Goal: Information Seeking & Learning: Learn about a topic

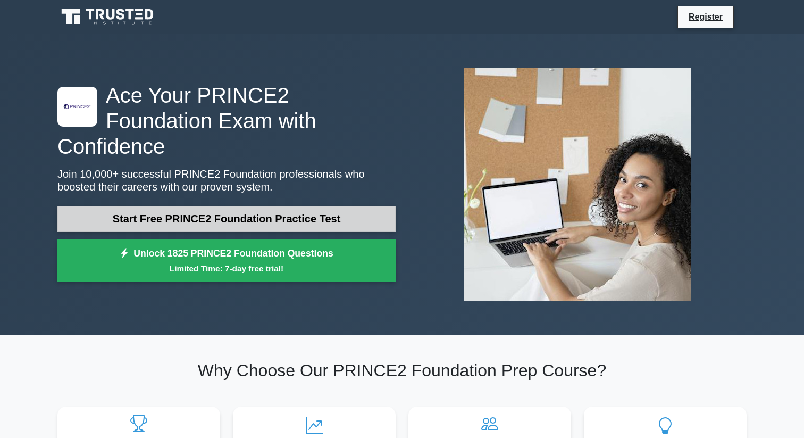
click at [163, 212] on link "Start Free PRINCE2 Foundation Practice Test" at bounding box center [226, 219] width 338 height 26
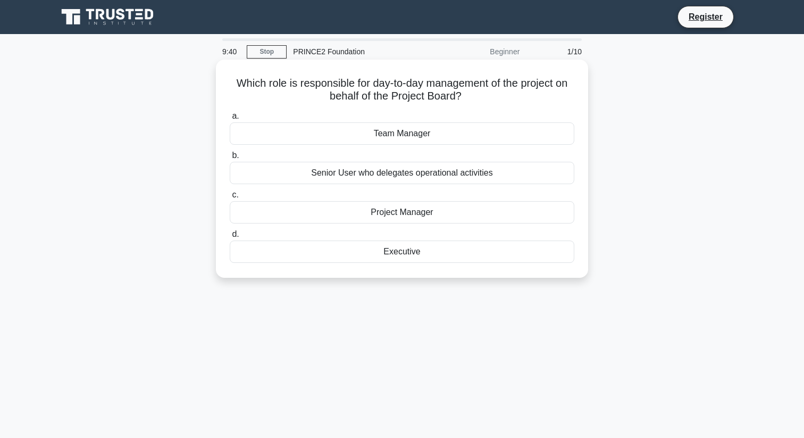
click at [365, 218] on div "Project Manager" at bounding box center [402, 212] width 345 height 22
click at [230, 198] on input "c. Project Manager" at bounding box center [230, 194] width 0 height 7
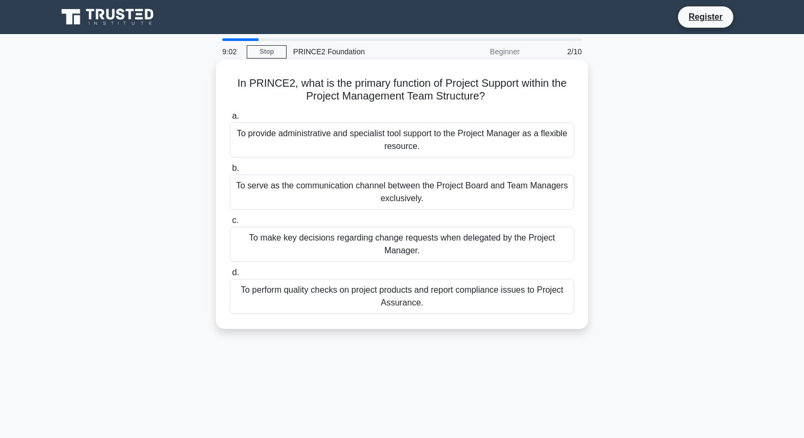
click at [418, 297] on div "To perform quality checks on project products and report compliance issues to P…" at bounding box center [402, 296] width 345 height 35
click at [230, 276] on input "d. To perform quality checks on project products and report compliance issues t…" at bounding box center [230, 272] width 0 height 7
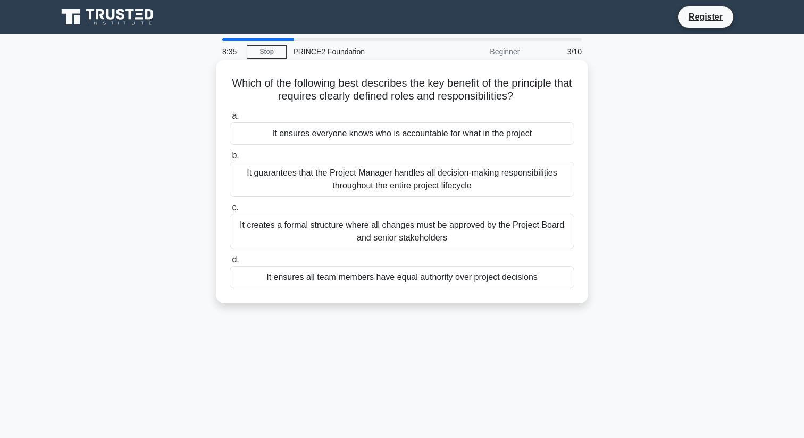
click at [435, 135] on div "It ensures everyone knows who is accountable for what in the project" at bounding box center [402, 133] width 345 height 22
click at [230, 120] on input "a. It ensures everyone knows who is accountable for what in the project" at bounding box center [230, 116] width 0 height 7
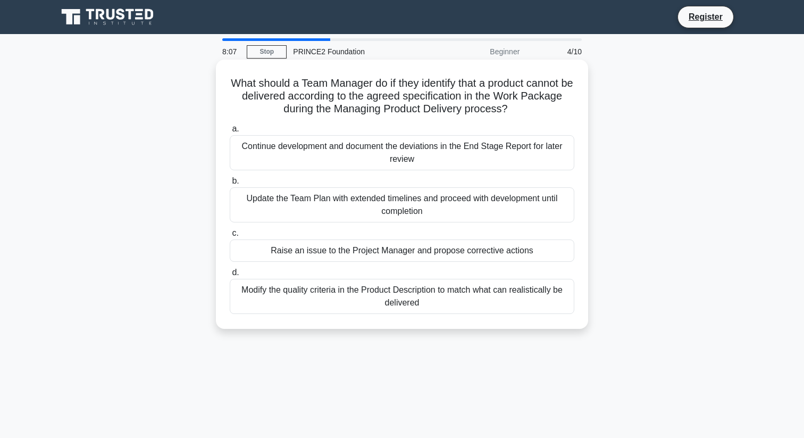
click at [510, 253] on div "Raise an issue to the Project Manager and propose corrective actions" at bounding box center [402, 250] width 345 height 22
click at [230, 237] on input "c. Raise an issue to the Project Manager and propose corrective actions" at bounding box center [230, 233] width 0 height 7
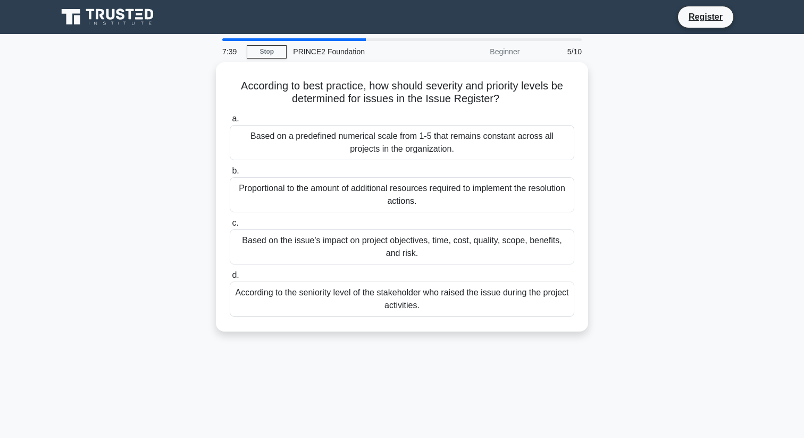
scroll to position [7, 0]
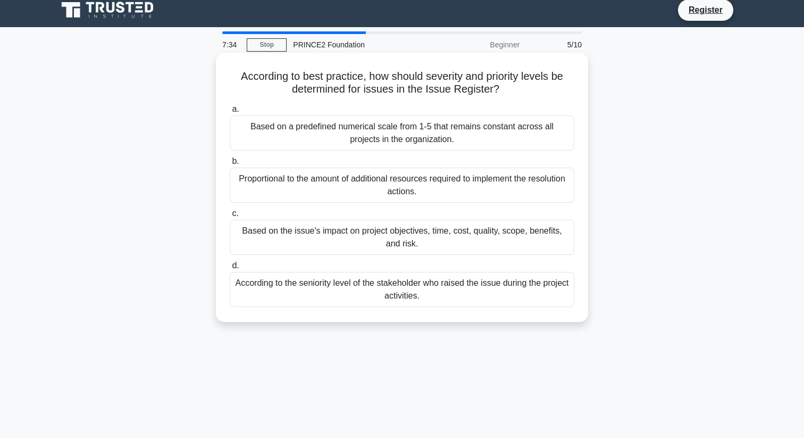
click at [435, 135] on div "Based on a predefined numerical scale from 1-5 that remains constant across all…" at bounding box center [402, 132] width 345 height 35
click at [230, 113] on input "a. Based on a predefined numerical scale from 1-5 that remains constant across …" at bounding box center [230, 109] width 0 height 7
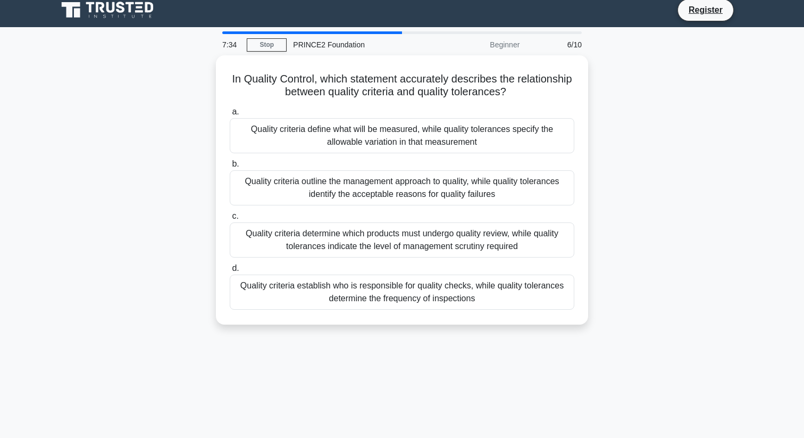
scroll to position [0, 0]
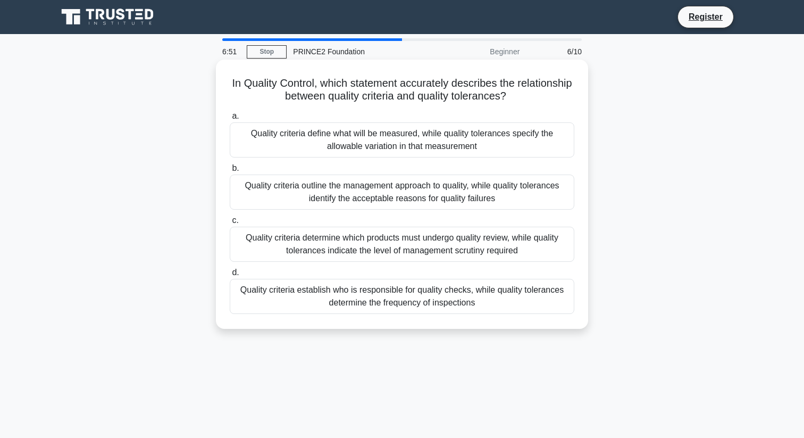
click at [458, 191] on div "Quality criteria outline the management approach to quality, while quality tole…" at bounding box center [402, 191] width 345 height 35
click at [230, 172] on input "b. Quality criteria outline the management approach to quality, while quality t…" at bounding box center [230, 168] width 0 height 7
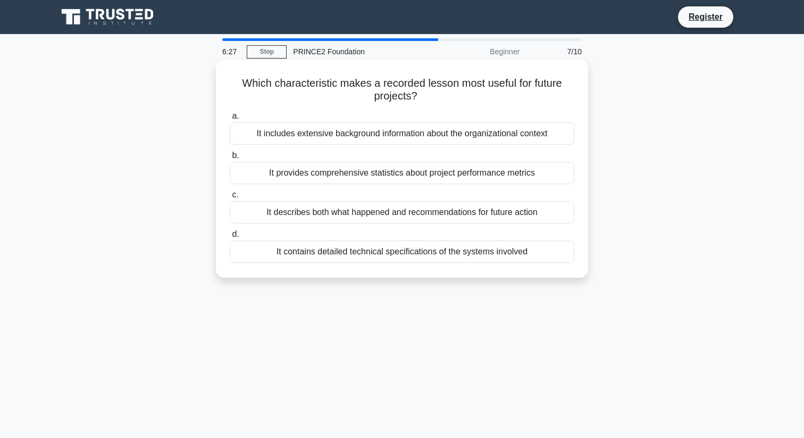
click at [448, 139] on div "It includes extensive background information about the organizational context" at bounding box center [402, 133] width 345 height 22
click at [230, 120] on input "a. It includes extensive background information about the organizational context" at bounding box center [230, 116] width 0 height 7
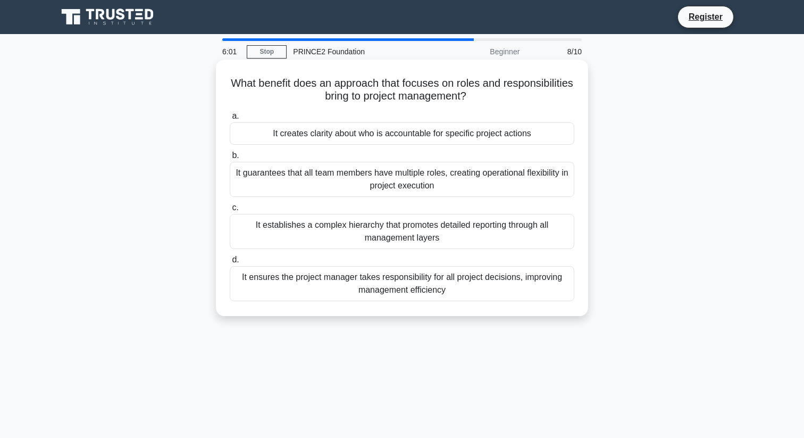
click at [415, 142] on div "It creates clarity about who is accountable for specific project actions" at bounding box center [402, 133] width 345 height 22
click at [230, 120] on input "a. It creates clarity about who is accountable for specific project actions" at bounding box center [230, 116] width 0 height 7
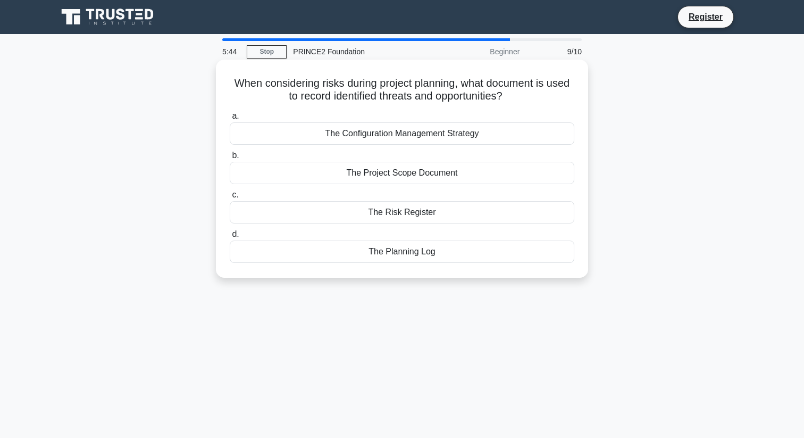
click at [452, 211] on div "The Risk Register" at bounding box center [402, 212] width 345 height 22
click at [230, 198] on input "c. The Risk Register" at bounding box center [230, 194] width 0 height 7
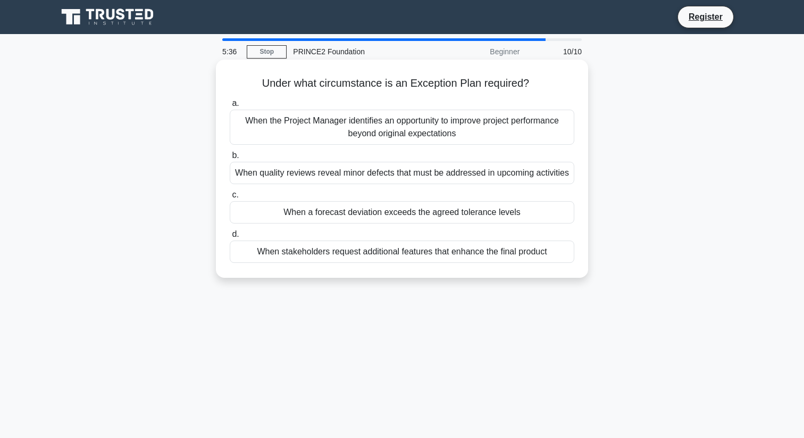
drag, startPoint x: 534, startPoint y: 77, endPoint x: 372, endPoint y: 75, distance: 162.2
click at [372, 75] on div "Under what circumstance is an Exception Plan required? .spinner_0XTQ{transform-…" at bounding box center [402, 169] width 364 height 210
copy h5 "Under what circumstance is an Exception Plan required?"
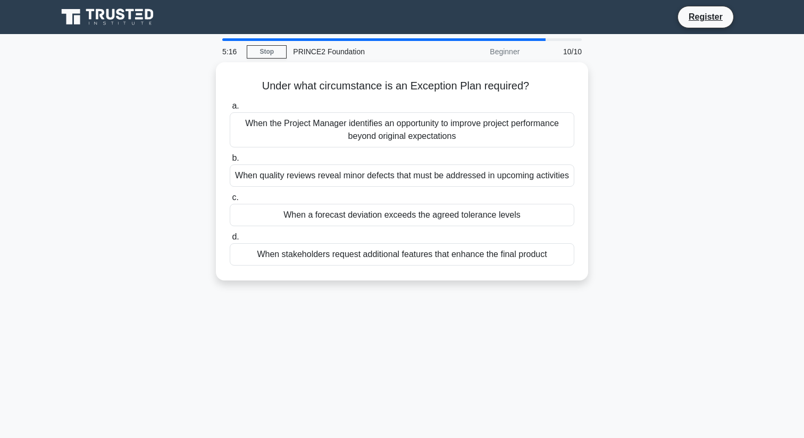
click at [453, 369] on div "5:16 Stop PRINCE2 Foundation Beginner 10/10 Under what circumstance is an Excep…" at bounding box center [402, 304] width 702 height 532
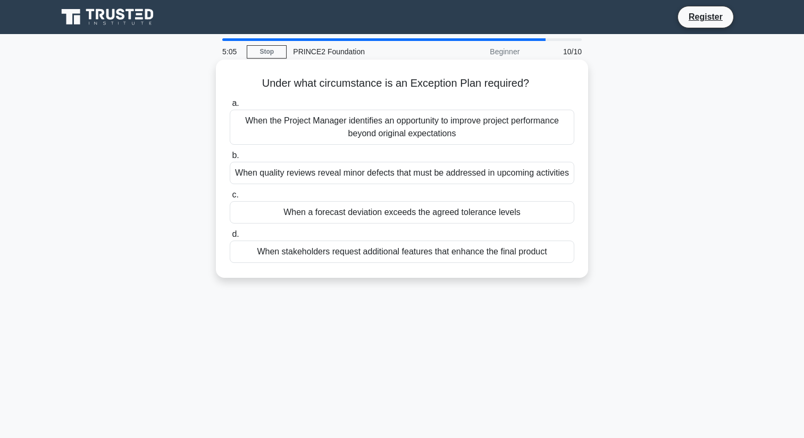
click at [399, 214] on div "When a forecast deviation exceeds the agreed tolerance levels" at bounding box center [402, 212] width 345 height 22
click at [230, 198] on input "c. When a forecast deviation exceeds the agreed tolerance levels" at bounding box center [230, 194] width 0 height 7
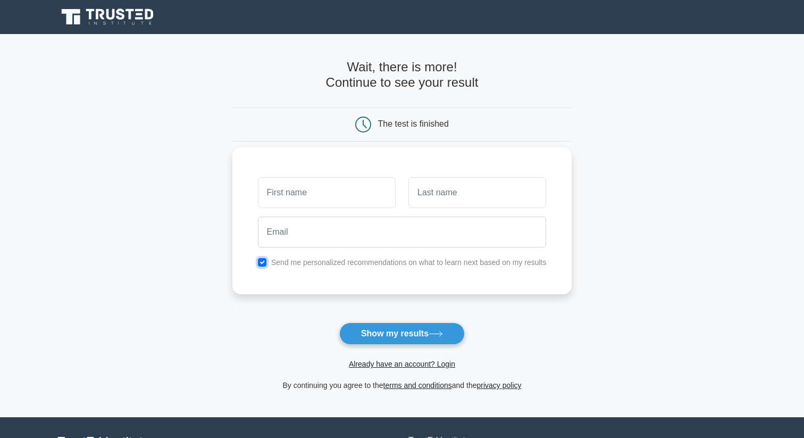
click at [260, 264] on input "checkbox" at bounding box center [262, 262] width 9 height 9
checkbox input "false"
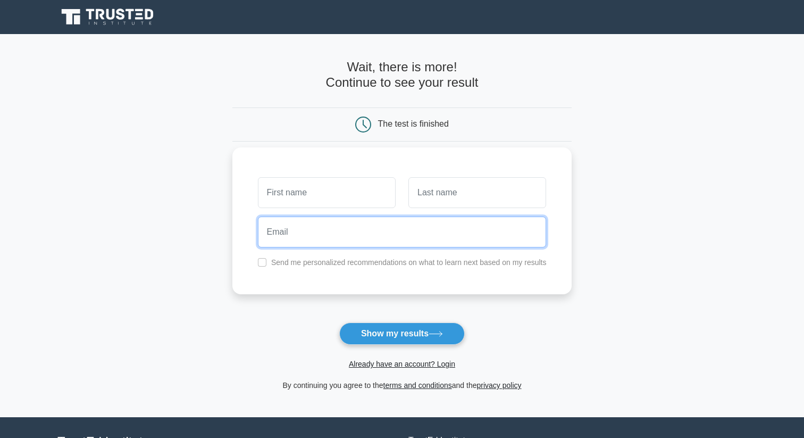
click at [319, 224] on input "email" at bounding box center [402, 231] width 289 height 31
type input "fuersonstige0@gmail.com"
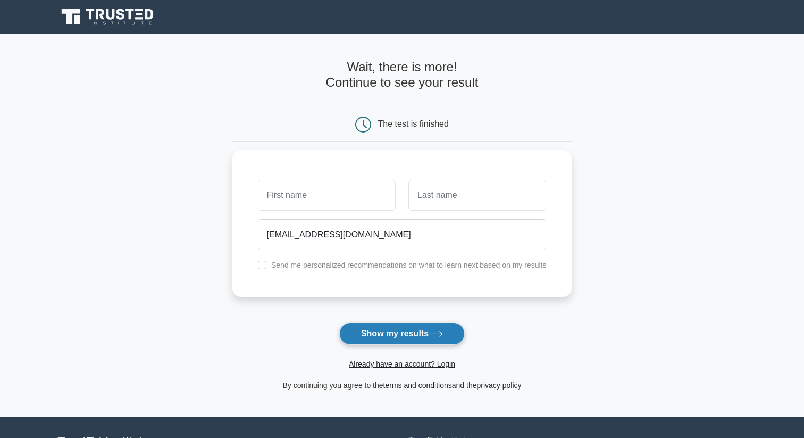
click at [382, 329] on button "Show my results" at bounding box center [402, 333] width 126 height 22
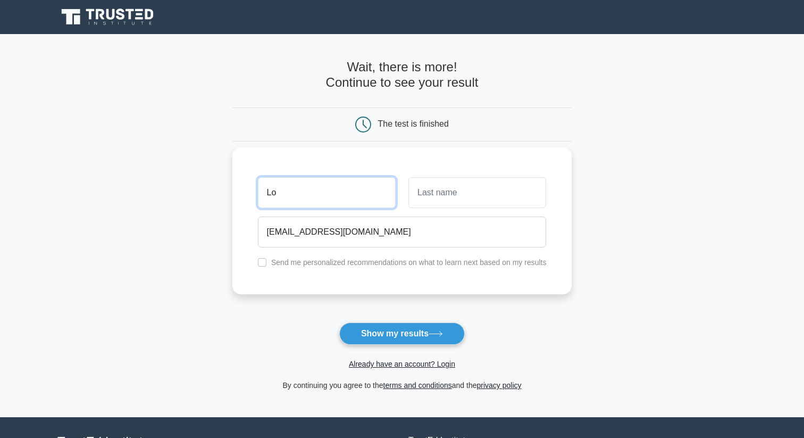
type input "Lo"
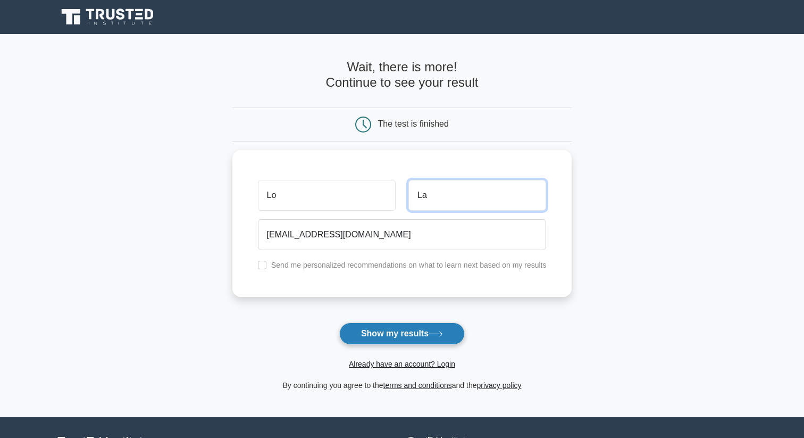
type input "La"
click at [395, 340] on button "Show my results" at bounding box center [402, 333] width 126 height 22
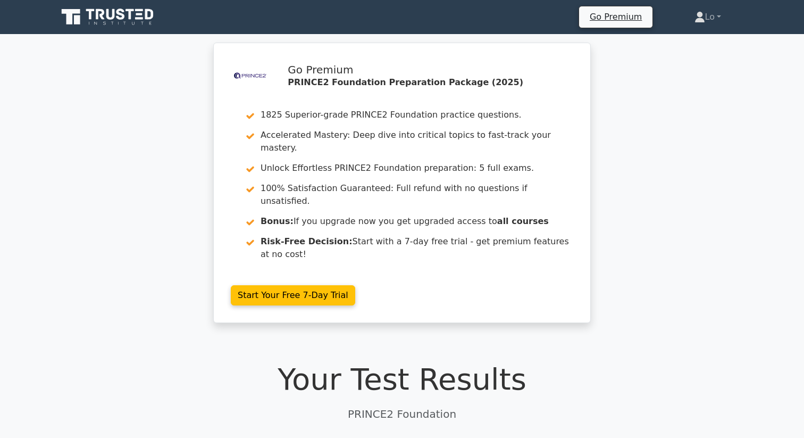
click at [395, 361] on h1 "Your Test Results" at bounding box center [401, 379] width 689 height 36
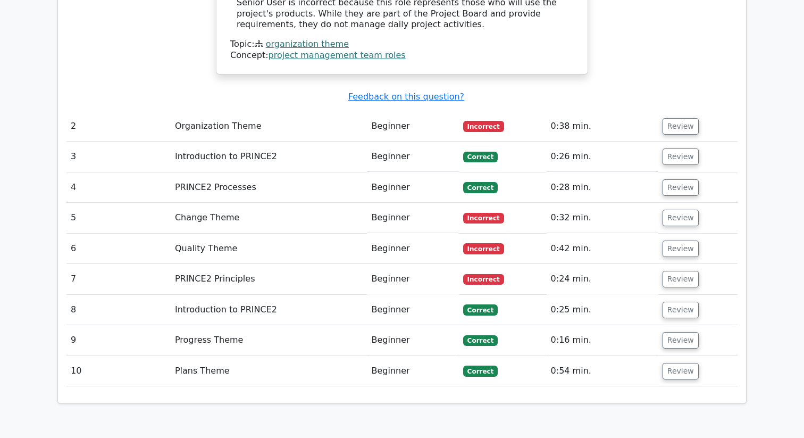
scroll to position [1362, 0]
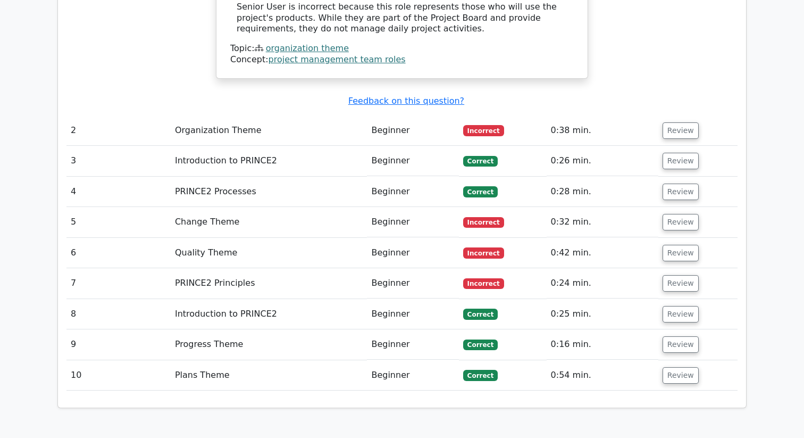
click at [683, 115] on td "Review" at bounding box center [697, 130] width 79 height 30
click at [685, 122] on button "Review" at bounding box center [681, 130] width 36 height 16
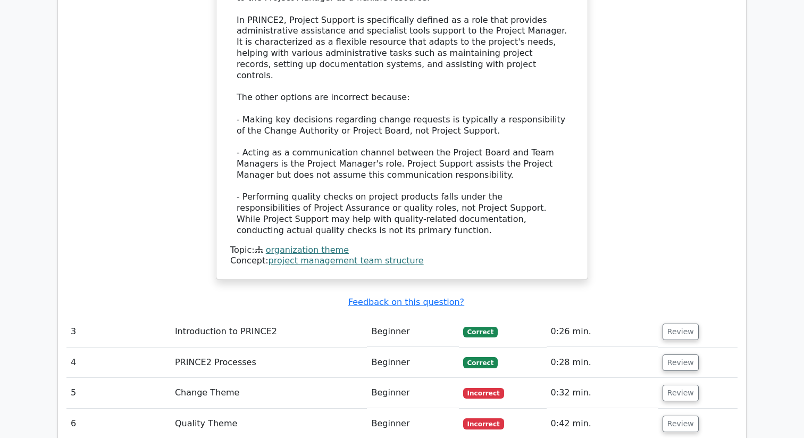
scroll to position [1830, 0]
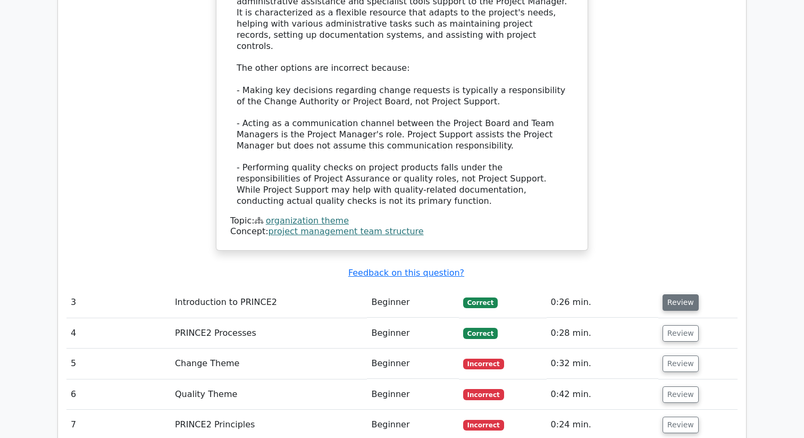
click at [679, 294] on button "Review" at bounding box center [681, 302] width 36 height 16
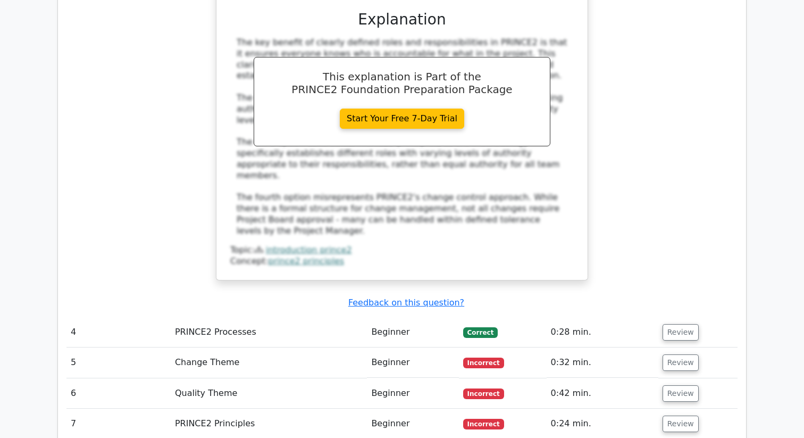
scroll to position [2383, 0]
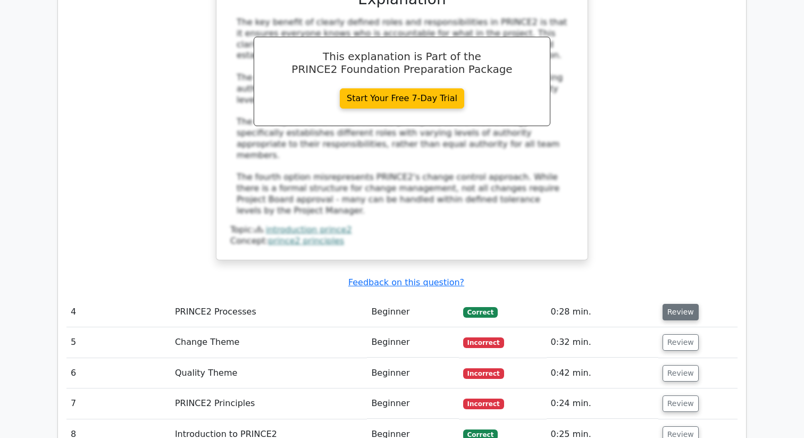
click at [682, 304] on button "Review" at bounding box center [681, 312] width 36 height 16
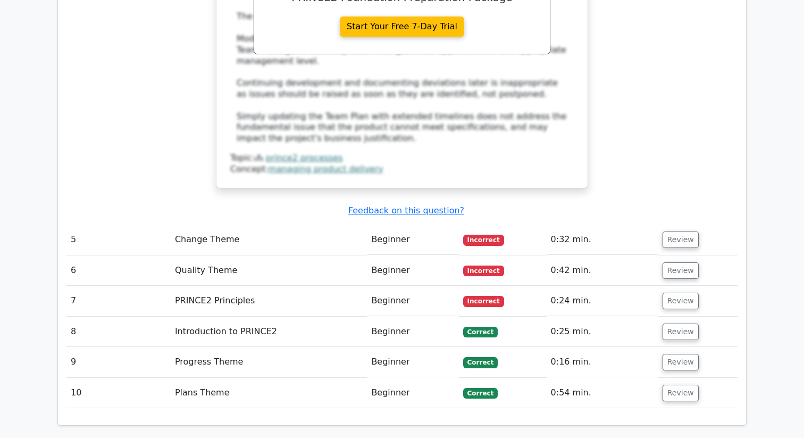
scroll to position [3042, 0]
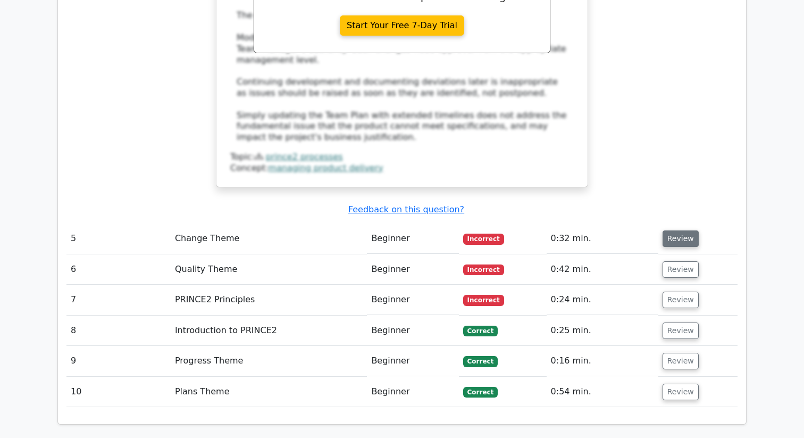
click at [679, 230] on button "Review" at bounding box center [681, 238] width 36 height 16
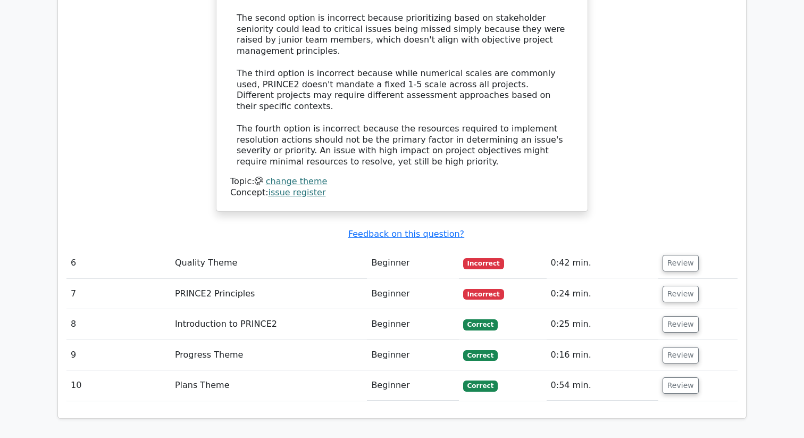
scroll to position [3638, 0]
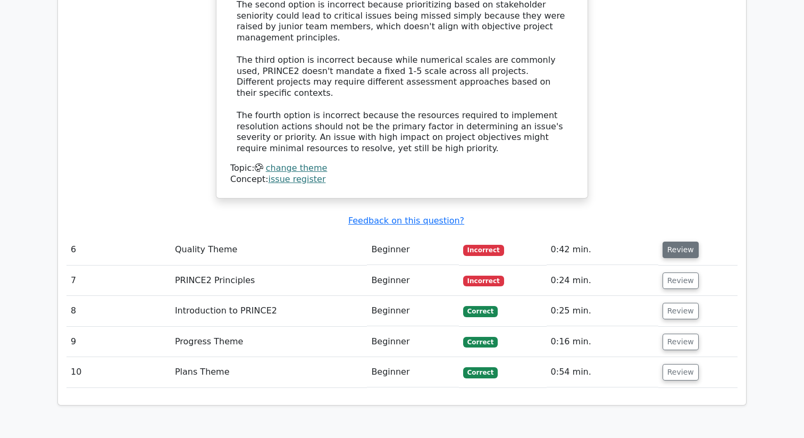
click at [673, 241] on button "Review" at bounding box center [681, 249] width 36 height 16
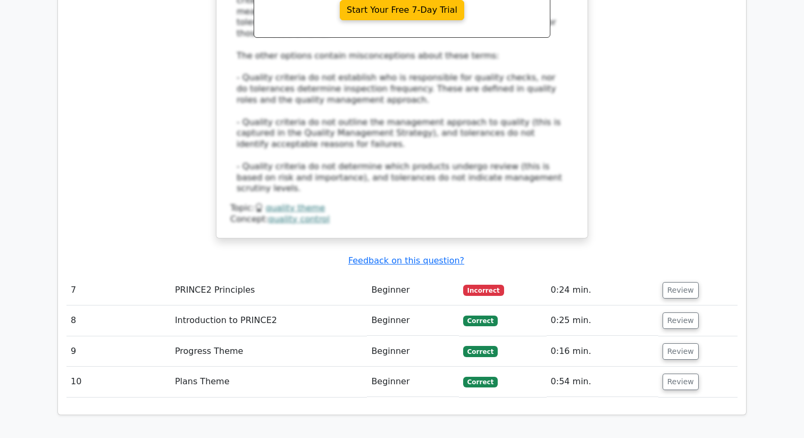
scroll to position [4255, 0]
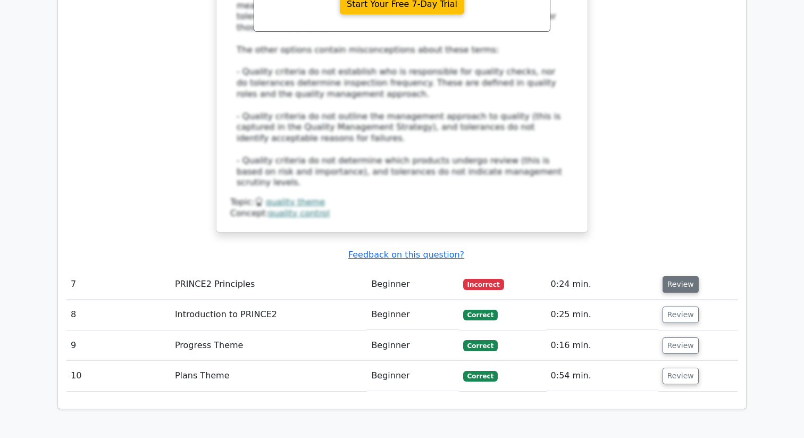
click at [669, 276] on button "Review" at bounding box center [681, 284] width 36 height 16
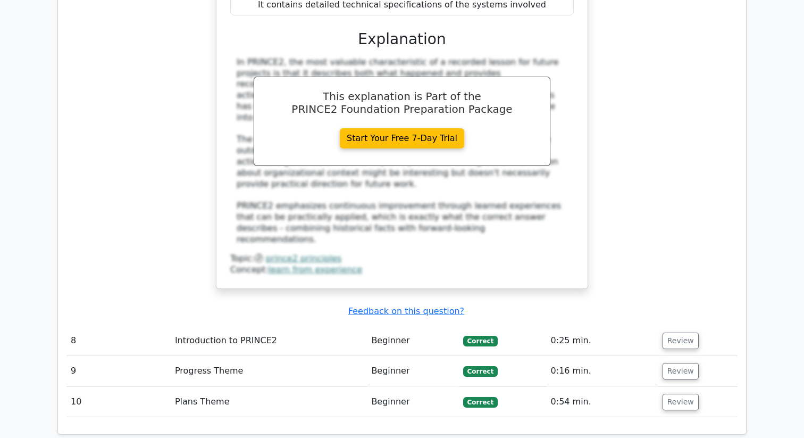
scroll to position [4766, 0]
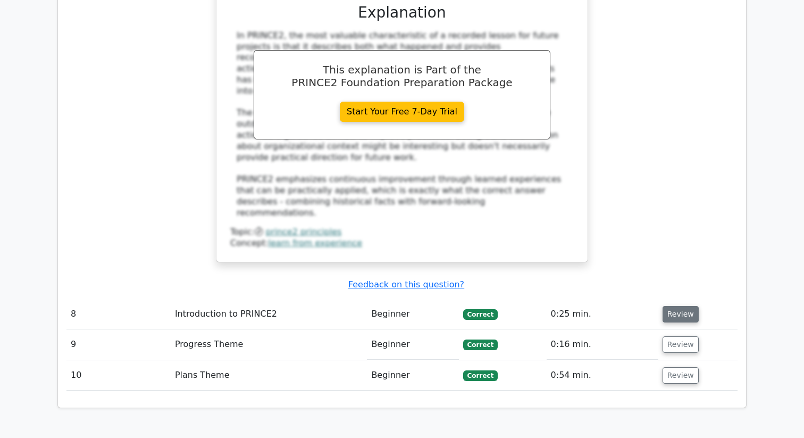
click at [674, 306] on button "Review" at bounding box center [681, 314] width 36 height 16
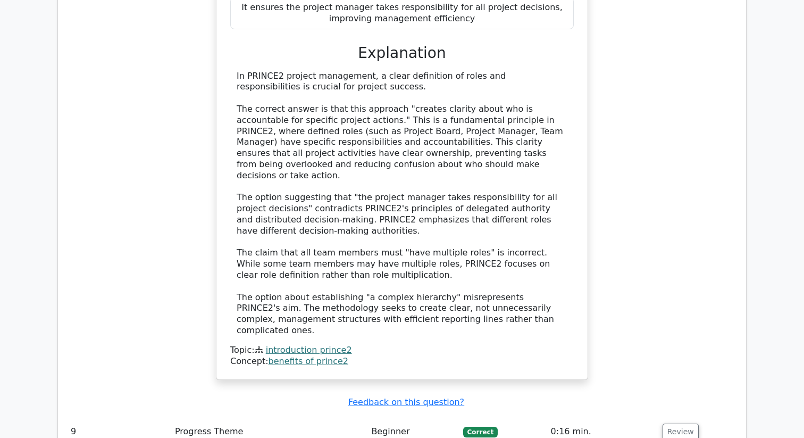
scroll to position [5319, 0]
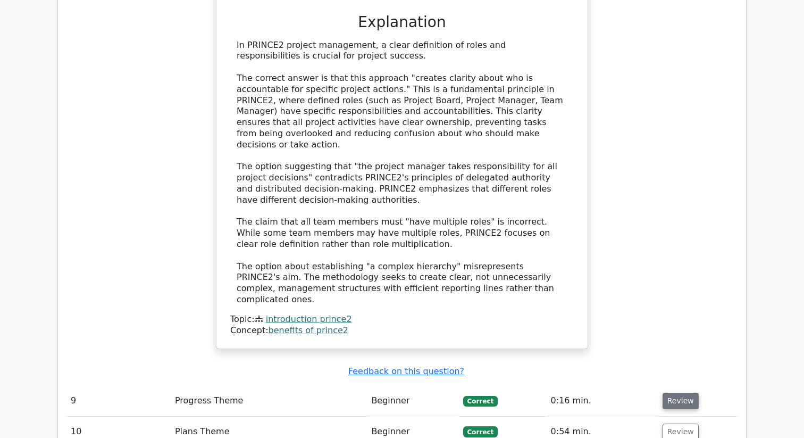
click at [683, 393] on button "Review" at bounding box center [681, 401] width 36 height 16
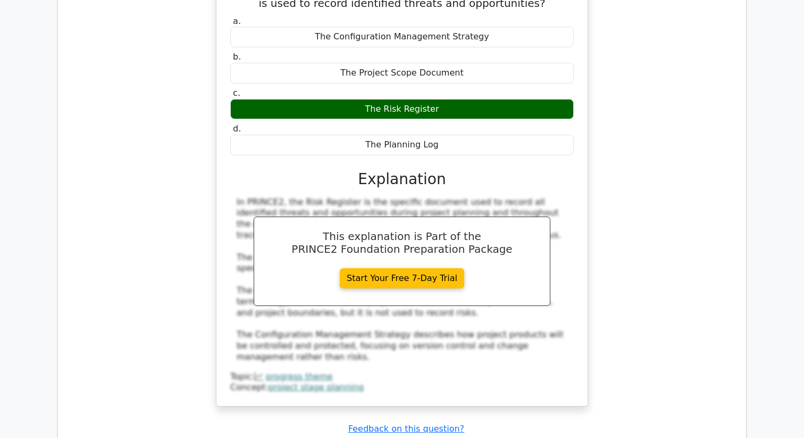
scroll to position [5787, 0]
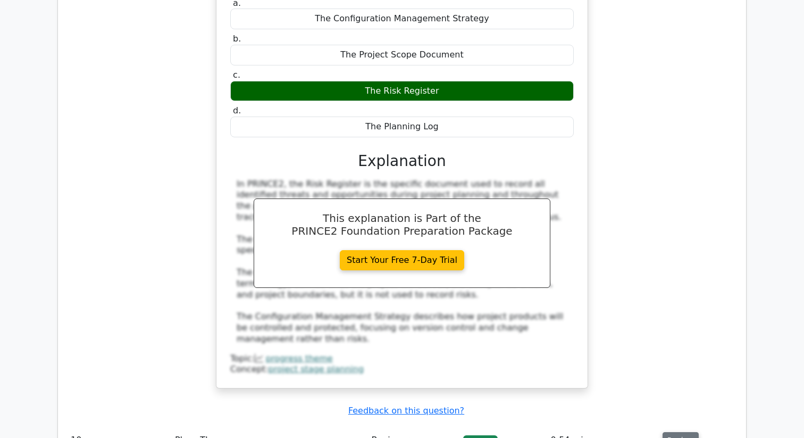
click at [681, 432] on button "Review" at bounding box center [681, 440] width 36 height 16
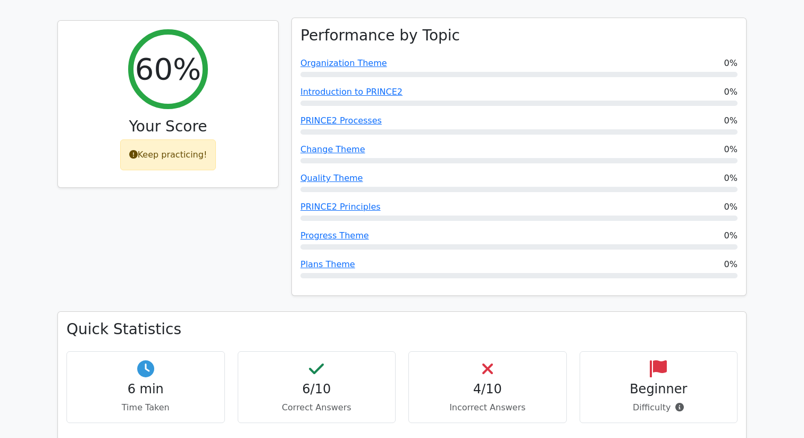
scroll to position [453, 0]
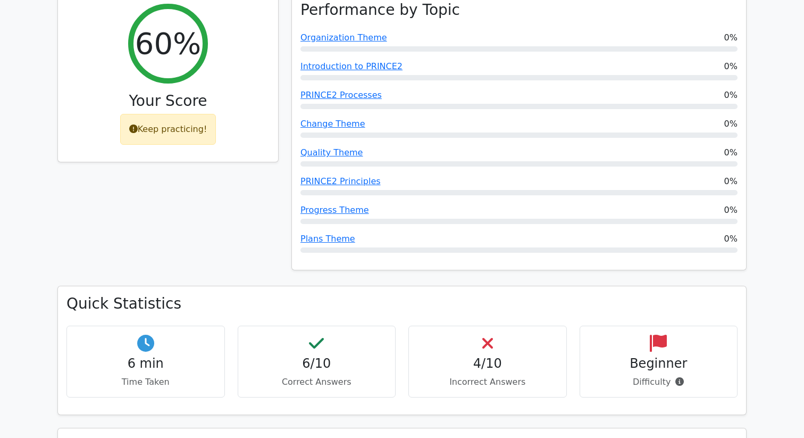
drag, startPoint x: 804, startPoint y: 405, endPoint x: 743, endPoint y: 47, distance: 362.6
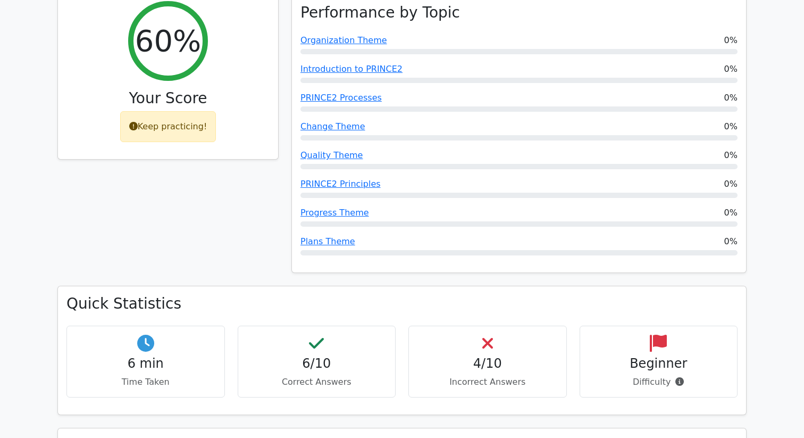
click at [134, 122] on icon at bounding box center [133, 126] width 9 height 9
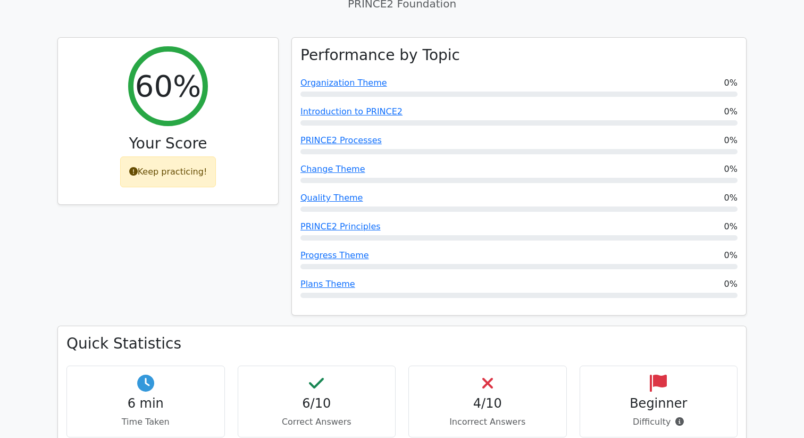
scroll to position [431, 0]
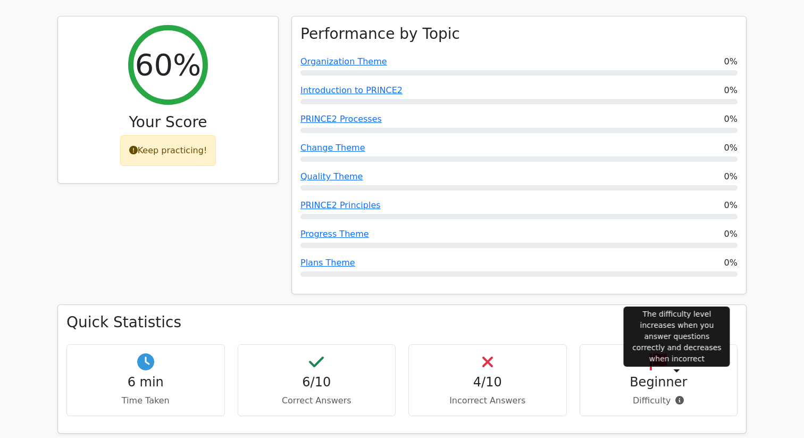
click at [679, 396] on icon at bounding box center [679, 400] width 9 height 9
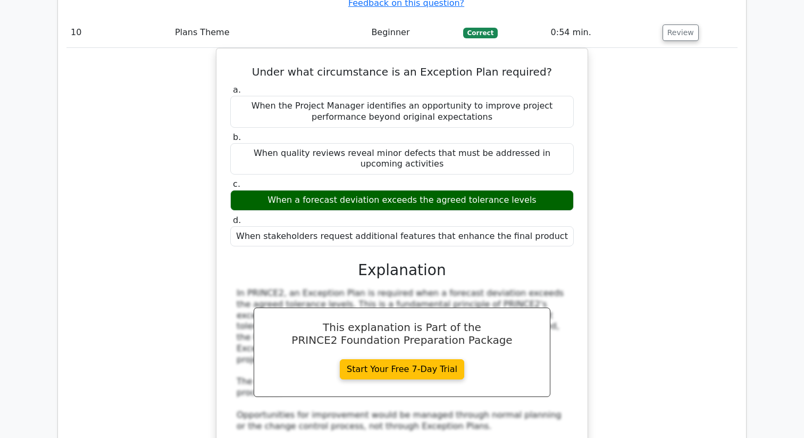
scroll to position [6667, 0]
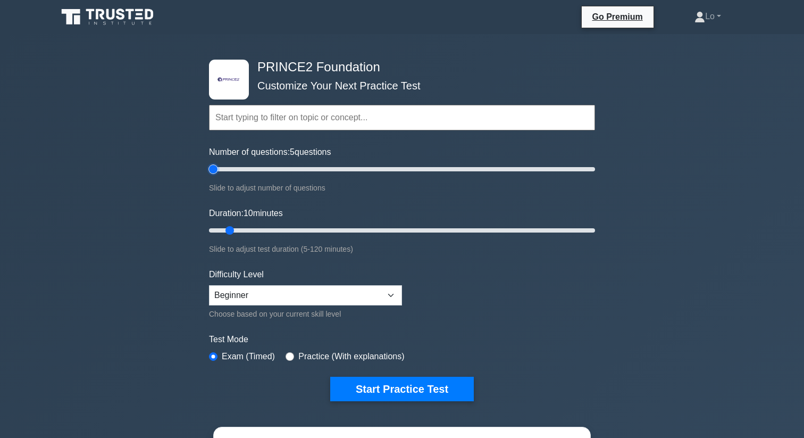
drag, startPoint x: 224, startPoint y: 170, endPoint x: 213, endPoint y: 171, distance: 11.8
type input "5"
click at [213, 171] on input "Number of questions: 5 questions" at bounding box center [402, 169] width 386 height 13
click at [174, 213] on div ".st0{fill-rule:evenodd;clip-rule:evenodd;fill:#000041;} .st1{fill-rule:evenodd;…" at bounding box center [402, 358] width 804 height 649
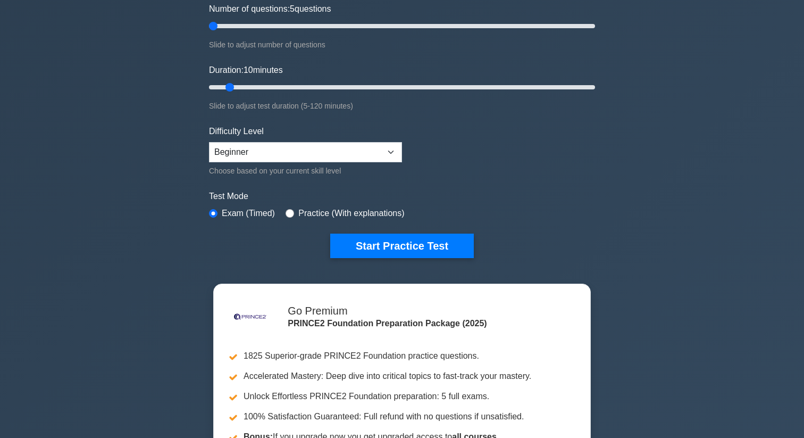
scroll to position [149, 0]
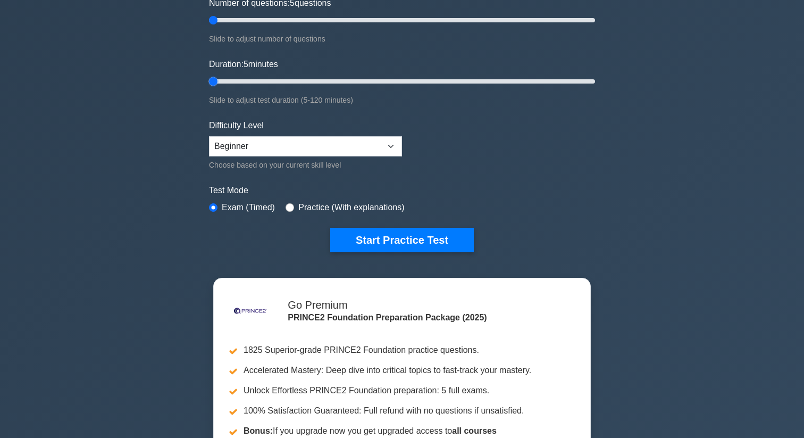
drag, startPoint x: 229, startPoint y: 85, endPoint x: 221, endPoint y: 87, distance: 8.4
type input "5"
click at [221, 87] on input "Duration: 5 minutes" at bounding box center [402, 81] width 386 height 13
click at [162, 161] on div ".st0{fill-rule:evenodd;clip-rule:evenodd;fill:#000041;} .st1{fill-rule:evenodd;…" at bounding box center [402, 209] width 804 height 649
click at [212, 149] on select "Beginner Intermediate Expert" at bounding box center [305, 146] width 193 height 20
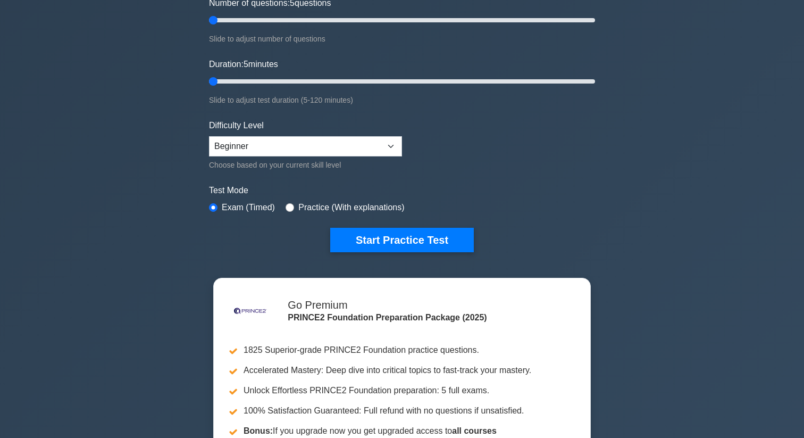
click at [184, 169] on div ".st0{fill-rule:evenodd;clip-rule:evenodd;fill:#000041;} .st1{fill-rule:evenodd;…" at bounding box center [402, 209] width 804 height 649
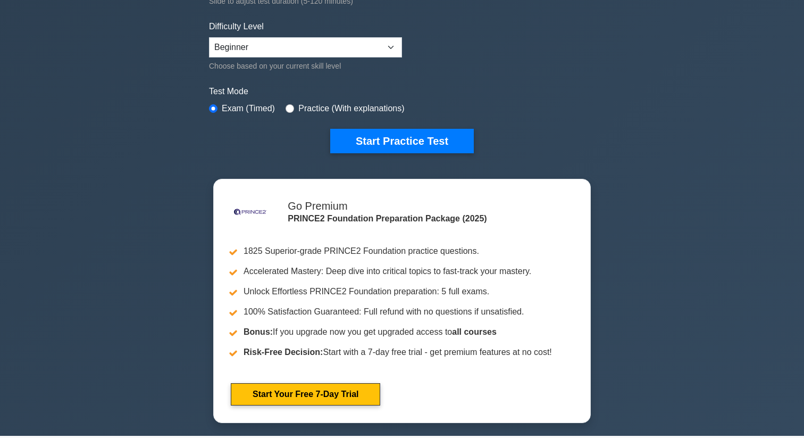
scroll to position [277, 0]
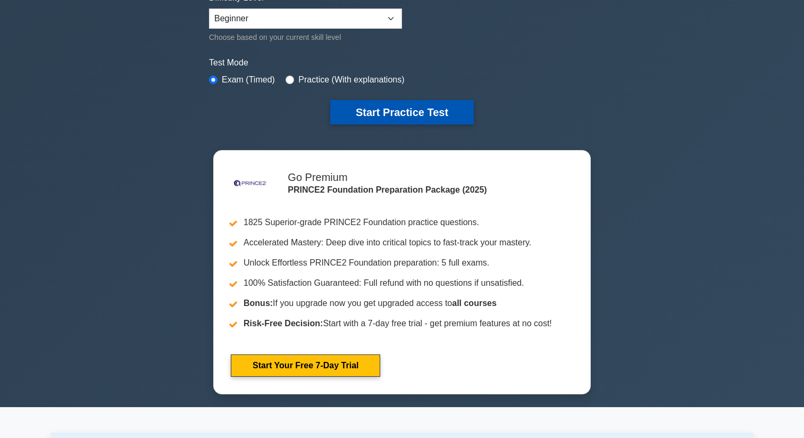
click at [337, 110] on button "Start Practice Test" at bounding box center [402, 112] width 144 height 24
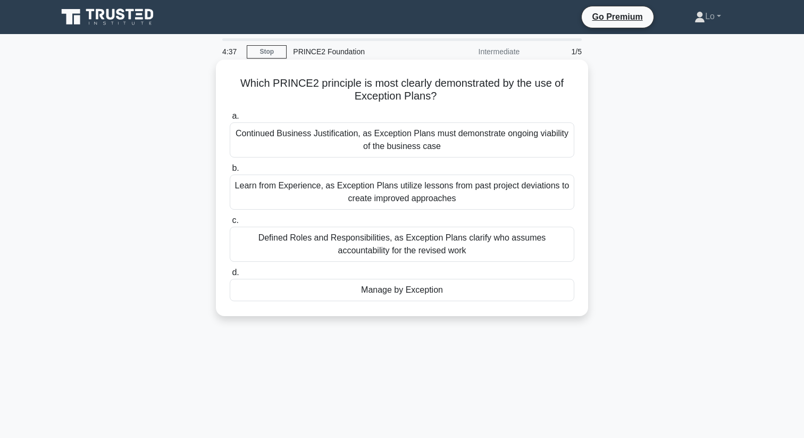
click at [260, 191] on div "Learn from Experience, as Exception Plans utilize lessons from past project dev…" at bounding box center [402, 191] width 345 height 35
click at [230, 172] on input "b. Learn from Experience, as Exception Plans utilize lessons from past project …" at bounding box center [230, 168] width 0 height 7
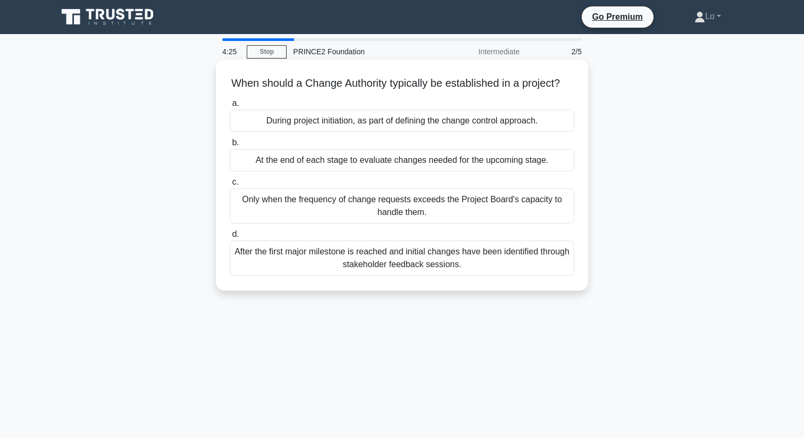
drag, startPoint x: 565, startPoint y: 86, endPoint x: 385, endPoint y: 70, distance: 181.0
click at [385, 70] on div "When should a Change Authority typically be established in a project? .spinner_…" at bounding box center [402, 175] width 364 height 222
copy h5 "When should a Change Authority typically be established in a project?"
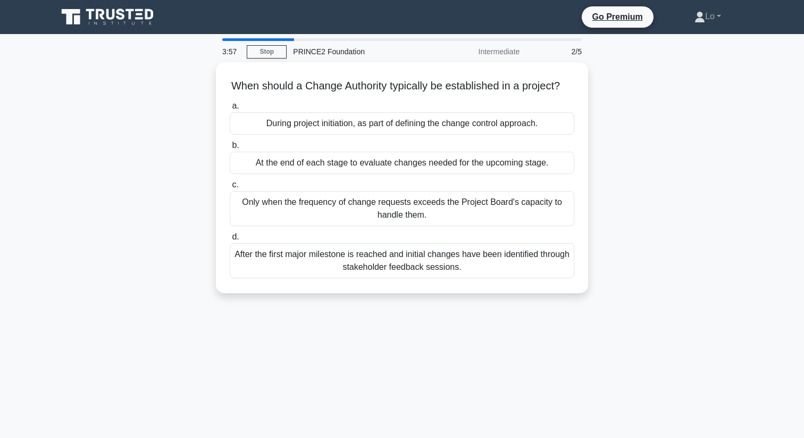
click at [124, 153] on div "When should a Change Authority typically be established in a project? .spinner_…" at bounding box center [402, 184] width 702 height 244
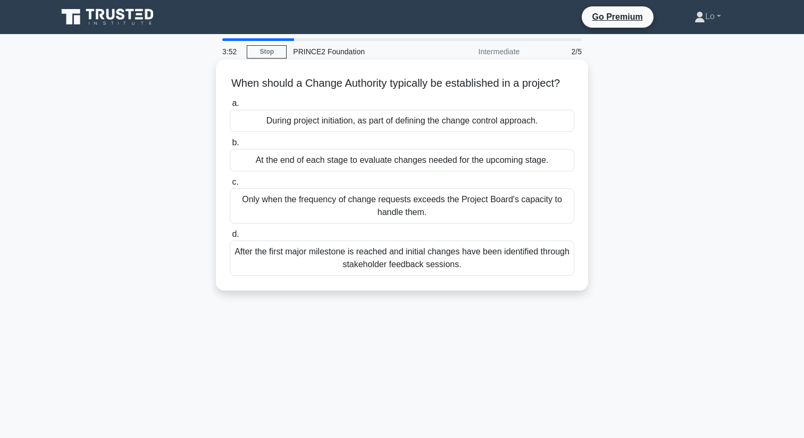
click at [278, 124] on div "During project initiation, as part of defining the change control approach." at bounding box center [402, 121] width 345 height 22
click at [230, 107] on input "a. During project initiation, as part of defining the change control approach." at bounding box center [230, 103] width 0 height 7
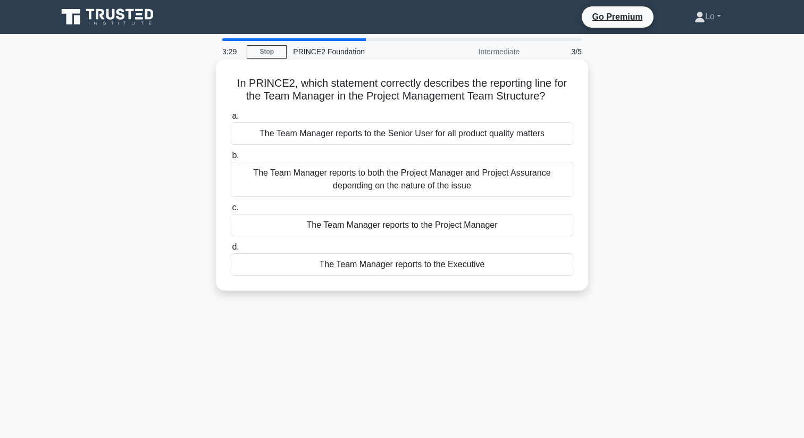
click at [292, 179] on div "The Team Manager reports to both the Project Manager and Project Assurance depe…" at bounding box center [402, 179] width 345 height 35
click at [230, 159] on input "b. The Team Manager reports to both the Project Manager and Project Assurance d…" at bounding box center [230, 155] width 0 height 7
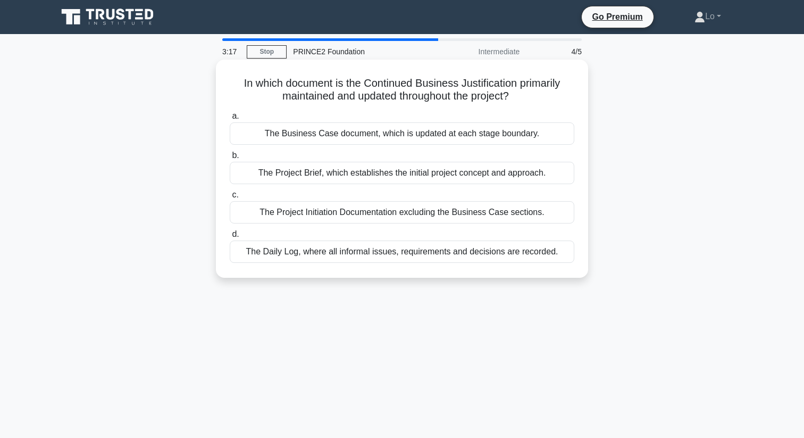
drag, startPoint x: 520, startPoint y: 100, endPoint x: 301, endPoint y: 97, distance: 219.2
click at [301, 98] on h5 "In which document is the Continued Business Justification primarily maintained …" at bounding box center [402, 90] width 347 height 27
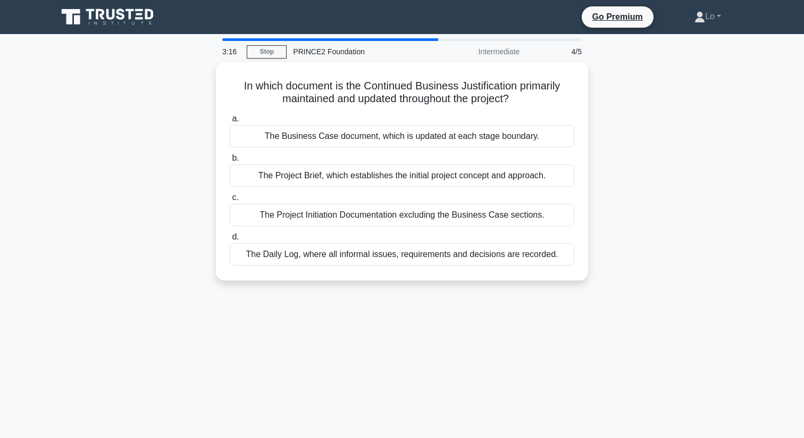
click at [382, 364] on div "3:16 Stop PRINCE2 Foundation Intermediate 4/5 In which document is the Continue…" at bounding box center [402, 304] width 702 height 532
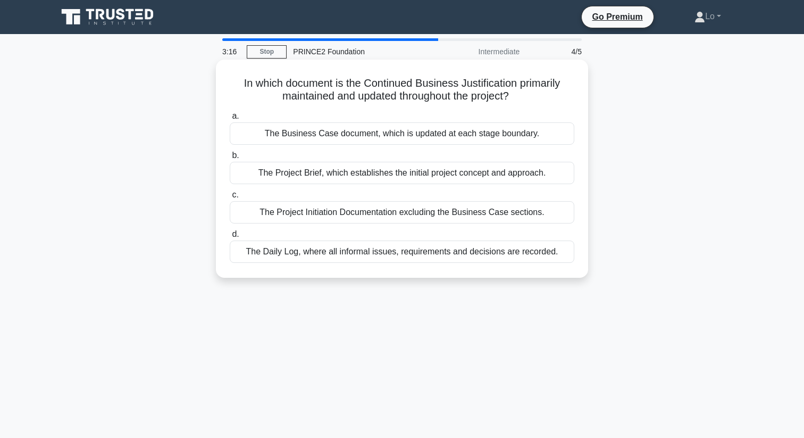
click at [406, 254] on div "The Daily Log, where all informal issues, requirements and decisions are record…" at bounding box center [402, 251] width 345 height 22
click at [230, 238] on input "d. The Daily Log, where all informal issues, requirements and decisions are rec…" at bounding box center [230, 234] width 0 height 7
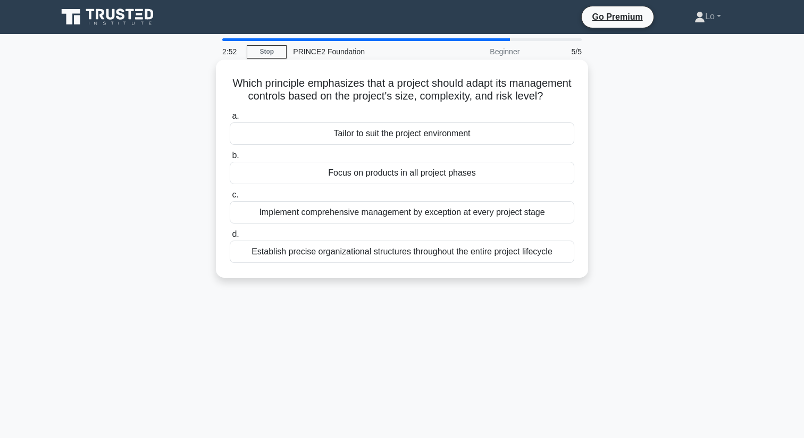
click at [361, 257] on div "Establish precise organizational structures throughout the entire project lifec…" at bounding box center [402, 251] width 345 height 22
click at [230, 238] on input "d. Establish precise organizational structures throughout the entire project li…" at bounding box center [230, 234] width 0 height 7
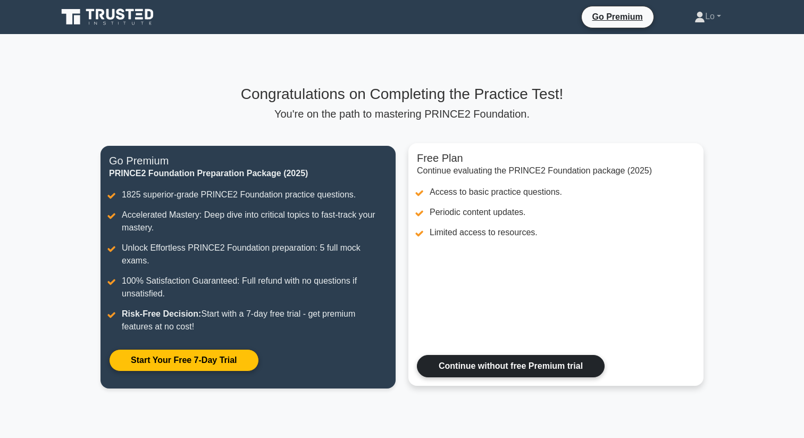
click at [482, 356] on link "Continue without free Premium trial" at bounding box center [511, 366] width 188 height 22
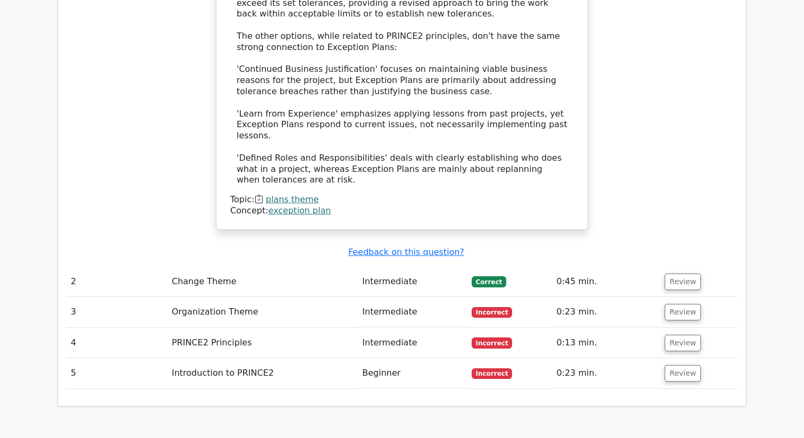
scroll to position [1242, 0]
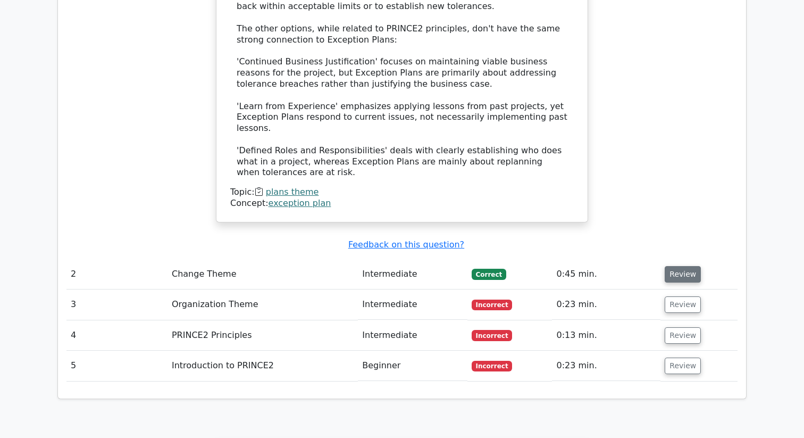
click at [681, 266] on button "Review" at bounding box center [683, 274] width 36 height 16
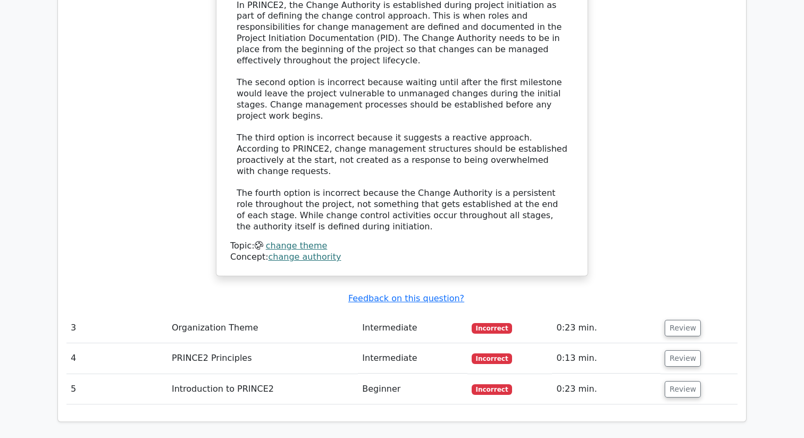
scroll to position [1777, 0]
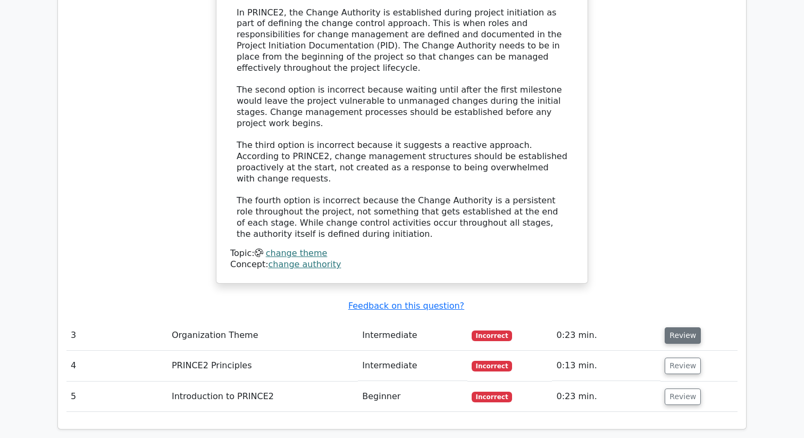
click at [675, 327] on button "Review" at bounding box center [683, 335] width 36 height 16
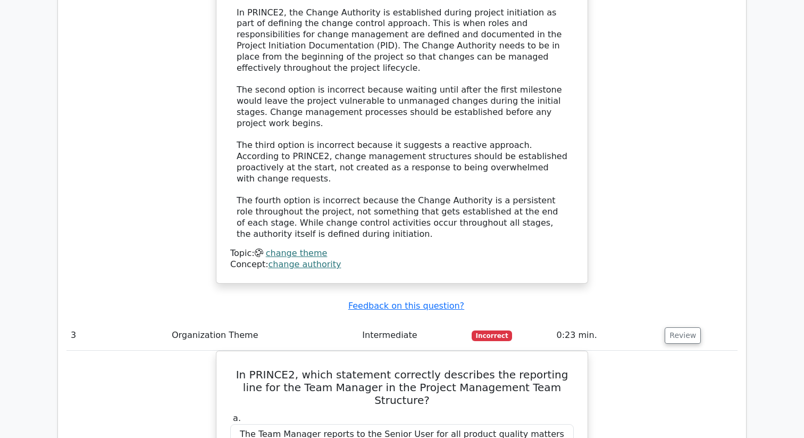
click at [659, 190] on div "When should a Change Authority typically be established in a project? a. During…" at bounding box center [401, 25] width 671 height 541
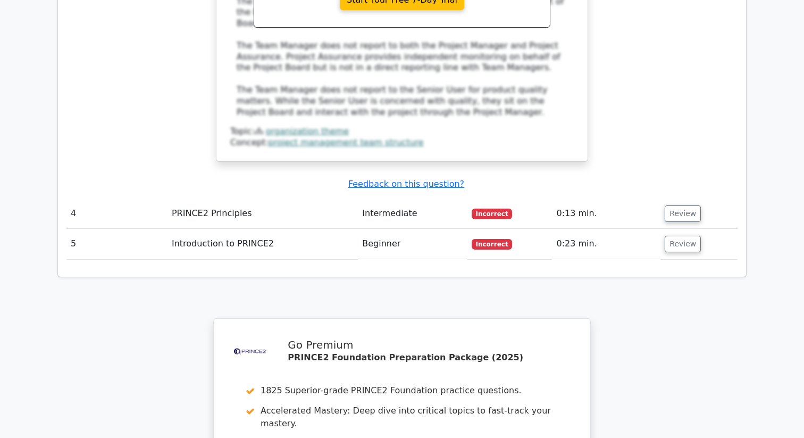
scroll to position [2458, 0]
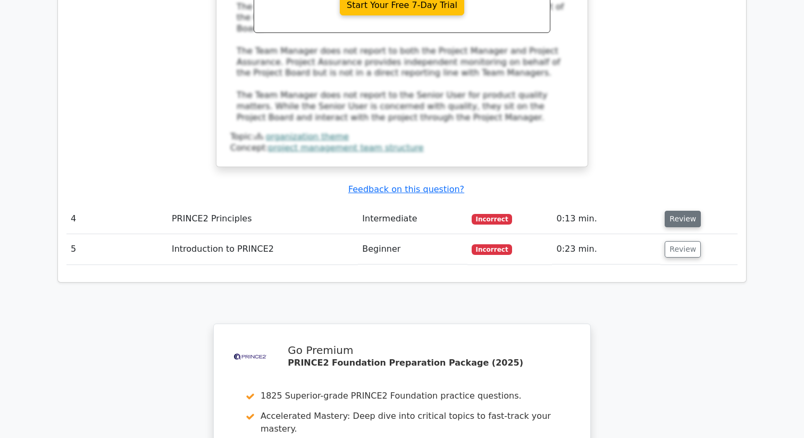
click at [669, 211] on button "Review" at bounding box center [683, 219] width 36 height 16
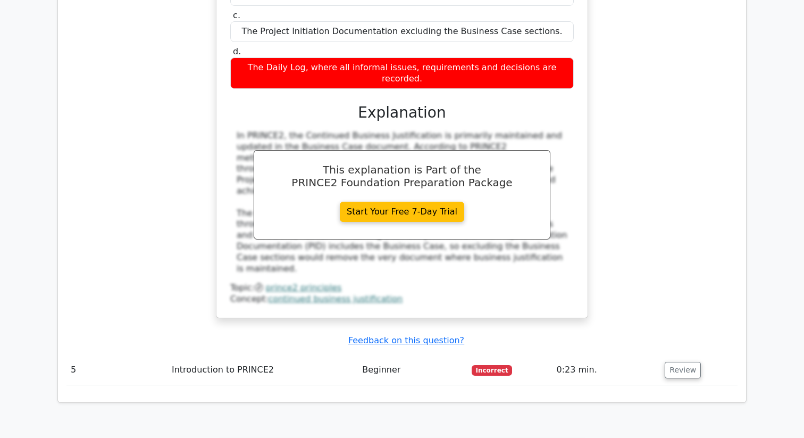
scroll to position [2820, 0]
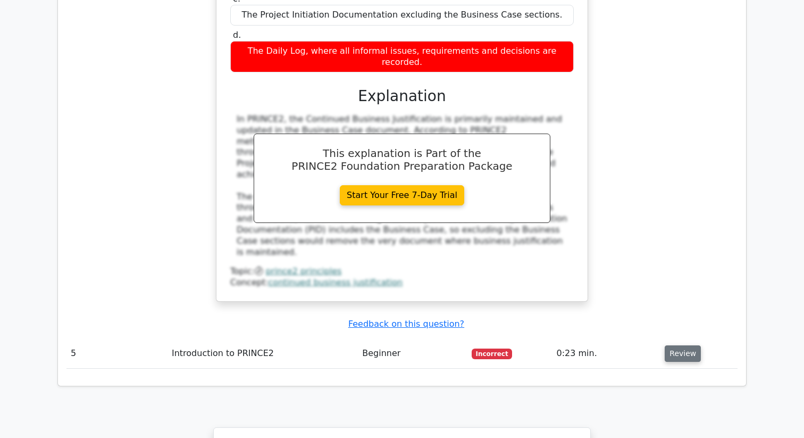
click at [688, 345] on button "Review" at bounding box center [683, 353] width 36 height 16
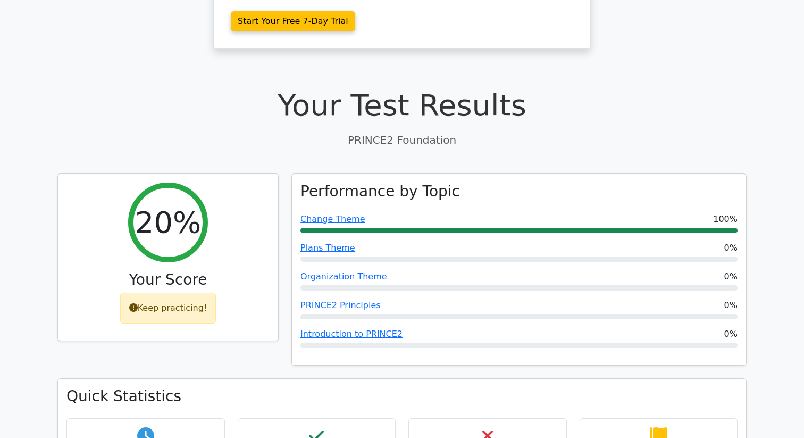
scroll to position [276, 0]
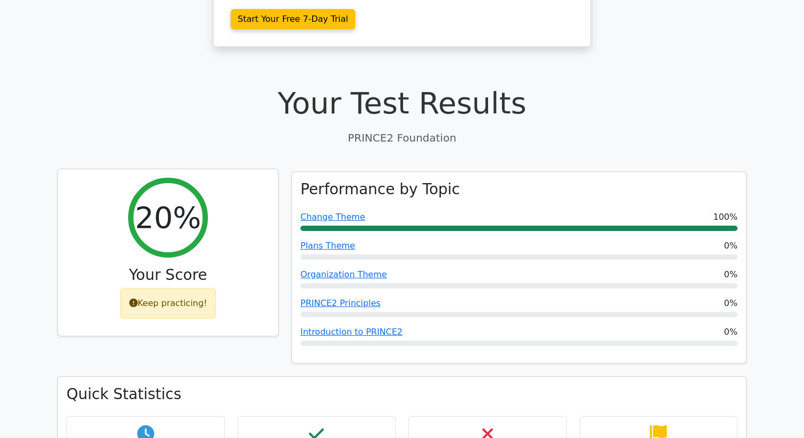
click at [136, 298] on icon at bounding box center [133, 302] width 9 height 9
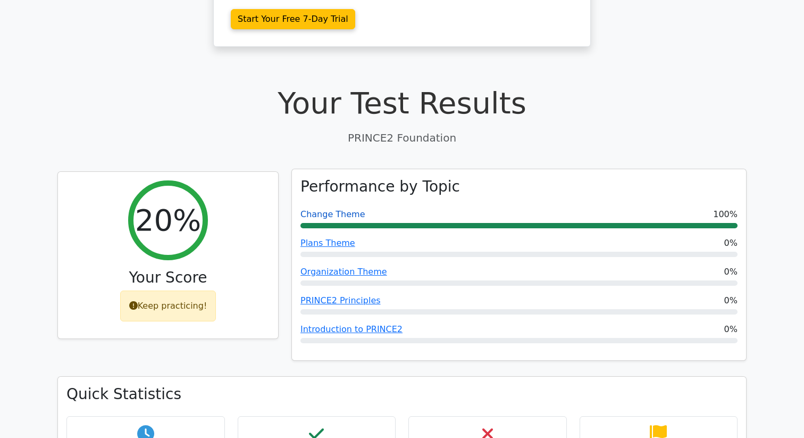
click at [344, 209] on link "Change Theme" at bounding box center [333, 214] width 65 height 10
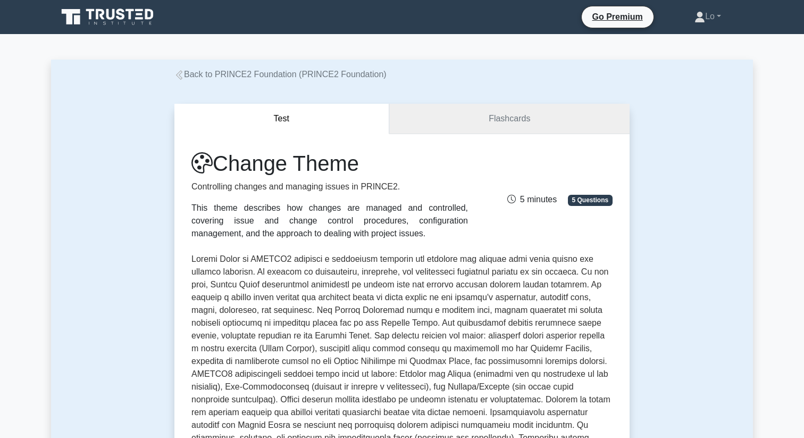
click at [427, 116] on link "Flashcards" at bounding box center [509, 119] width 240 height 30
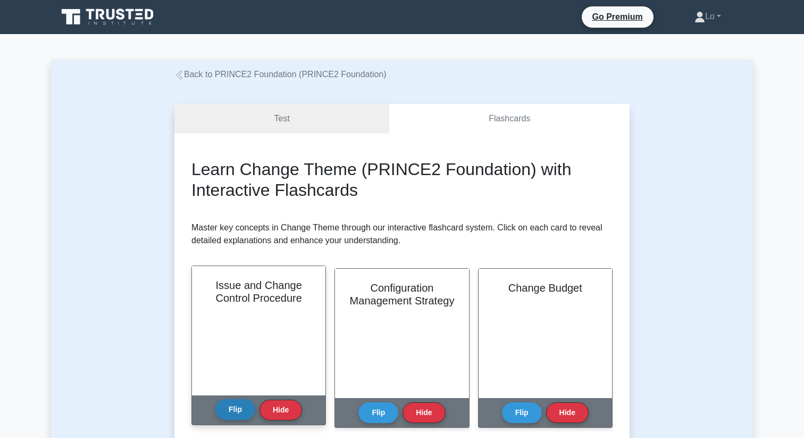
click at [230, 410] on button "Flip" at bounding box center [235, 409] width 40 height 21
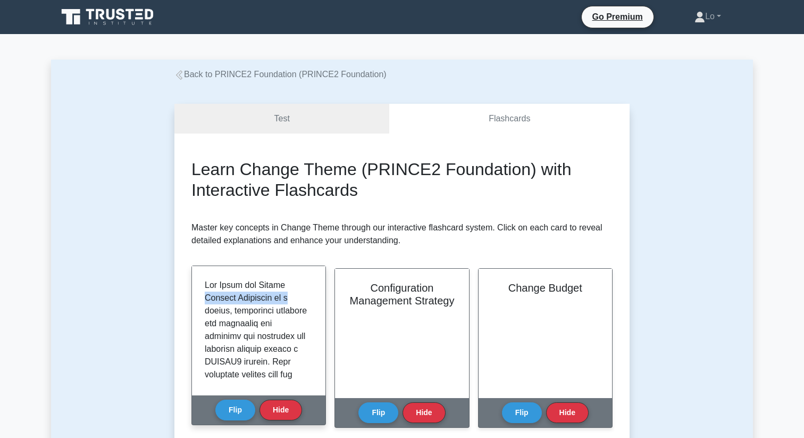
drag, startPoint x: 314, startPoint y: 286, endPoint x: 313, endPoint y: 292, distance: 6.4
click at [313, 292] on div at bounding box center [259, 330] width 134 height 129
click at [307, 296] on div at bounding box center [259, 331] width 108 height 104
